Goal: Task Accomplishment & Management: Manage account settings

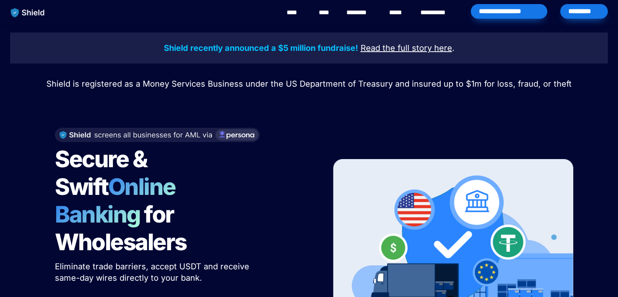
click at [572, 13] on div "*********" at bounding box center [584, 11] width 48 height 15
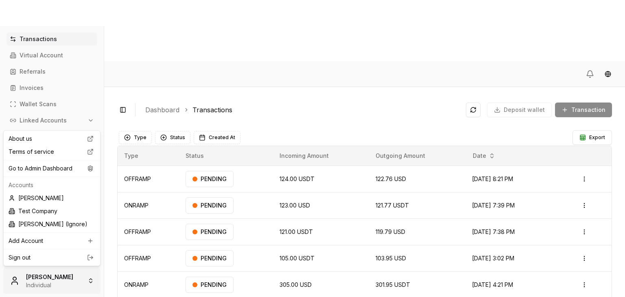
click at [46, 267] on html "Transactions Virtual Account Referrals Invoices Wallet Scans Linked Accounts Se…" at bounding box center [312, 179] width 625 height 358
click at [51, 171] on div "Go to Admin Dashboard" at bounding box center [51, 168] width 93 height 13
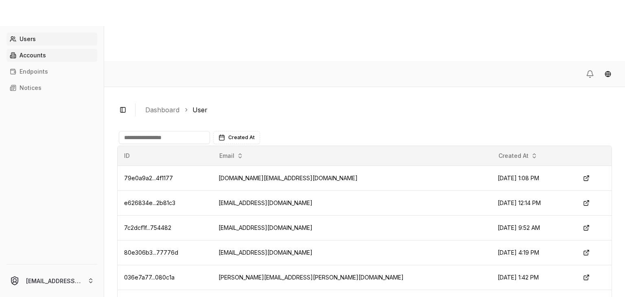
drag, startPoint x: 49, startPoint y: 48, endPoint x: 49, endPoint y: 52, distance: 4.5
click at [49, 52] on div "Users Accounts Endpoints Notices" at bounding box center [52, 144] width 104 height 222
click at [49, 52] on link "Accounts" at bounding box center [52, 55] width 91 height 13
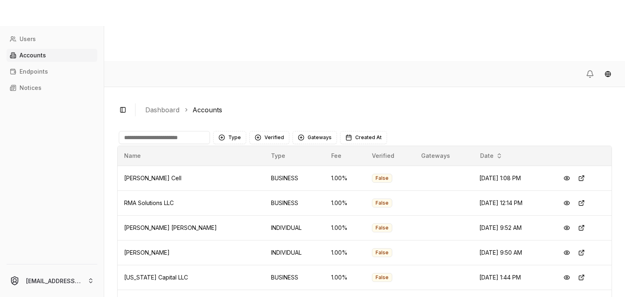
click at [168, 131] on input at bounding box center [164, 137] width 91 height 13
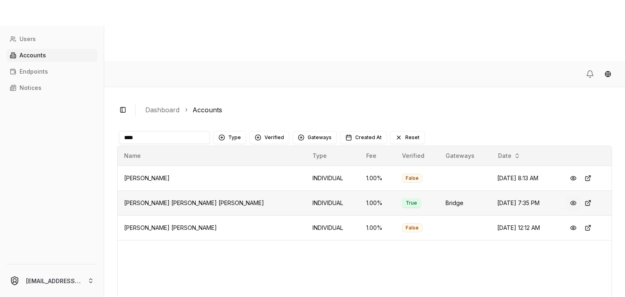
type input "****"
click at [569, 196] on button at bounding box center [573, 203] width 15 height 15
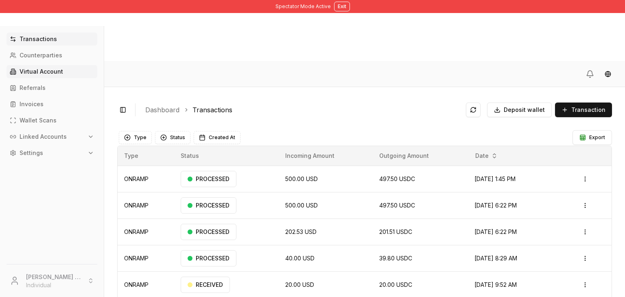
click at [42, 69] on p "Virtual Account" at bounding box center [42, 72] width 44 height 6
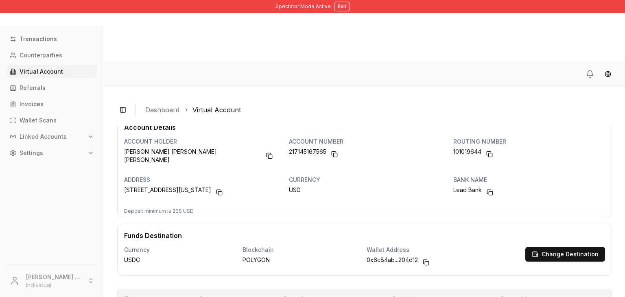
scroll to position [21, 0]
click at [426, 255] on button "Copy to clipboard" at bounding box center [425, 261] width 13 height 13
drag, startPoint x: 331, startPoint y: 176, endPoint x: 313, endPoint y: 189, distance: 23.0
click at [313, 240] on div "Blockchain POLYGON" at bounding box center [298, 257] width 124 height 35
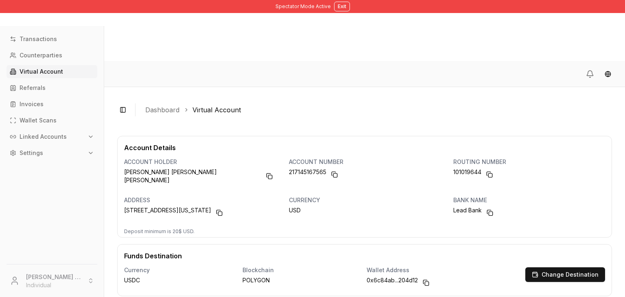
scroll to position [0, 0]
click at [54, 132] on button "Linked Accounts" at bounding box center [52, 136] width 91 height 13
click at [47, 152] on link "Wallets" at bounding box center [52, 150] width 71 height 13
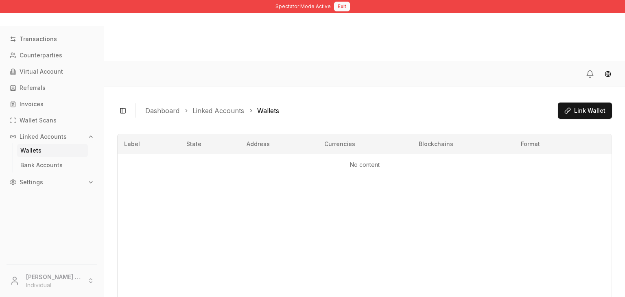
click at [339, 10] on button "Exit" at bounding box center [342, 7] width 16 height 10
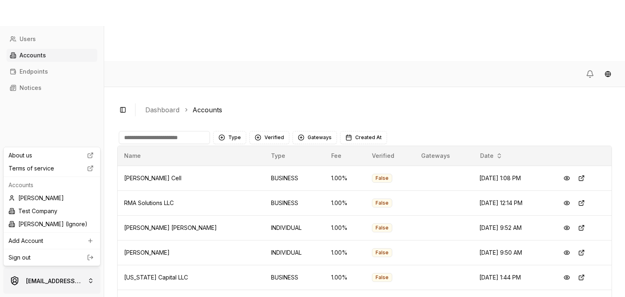
click at [73, 276] on html "Users Accounts Endpoints Notices brandonalcocertest@gmail.com Toggle Sidebar Da…" at bounding box center [312, 179] width 625 height 358
click at [105, 115] on html "Users Accounts Endpoints Notices brandonalcocertest@gmail.com Toggle Sidebar Da…" at bounding box center [312, 179] width 625 height 358
click at [70, 256] on body "Users Accounts Endpoints Notices brandonalcocertest@gmail.com Toggle Sidebar Da…" at bounding box center [312, 179] width 625 height 358
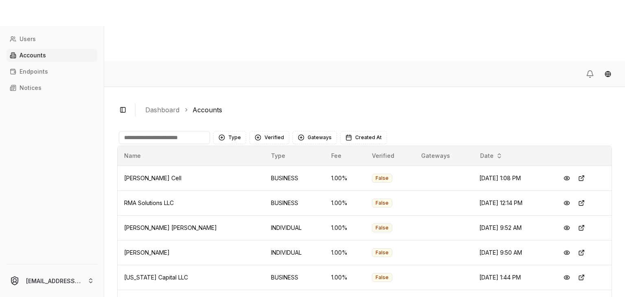
click at [70, 256] on div "Users Accounts Endpoints Notices brandonalcocertest@gmail.com" at bounding box center [52, 161] width 104 height 271
drag, startPoint x: 75, startPoint y: 262, endPoint x: 73, endPoint y: 276, distance: 14.3
click at [73, 276] on div "brandonalcocertest@gmail.com" at bounding box center [52, 279] width 104 height 36
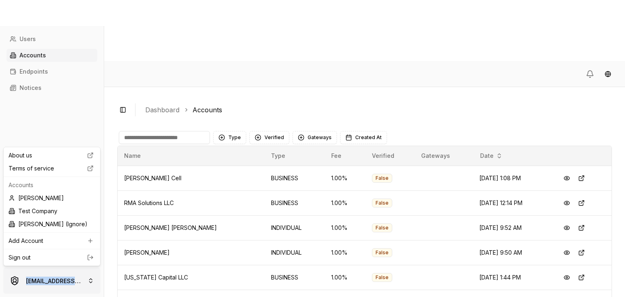
click at [73, 276] on html "Users Accounts Endpoints Notices brandonalcocertest@gmail.com Toggle Sidebar Da…" at bounding box center [312, 179] width 625 height 358
click at [83, 260] on link "Sign out" at bounding box center [52, 257] width 87 height 8
